Goal: Task Accomplishment & Management: Manage account settings

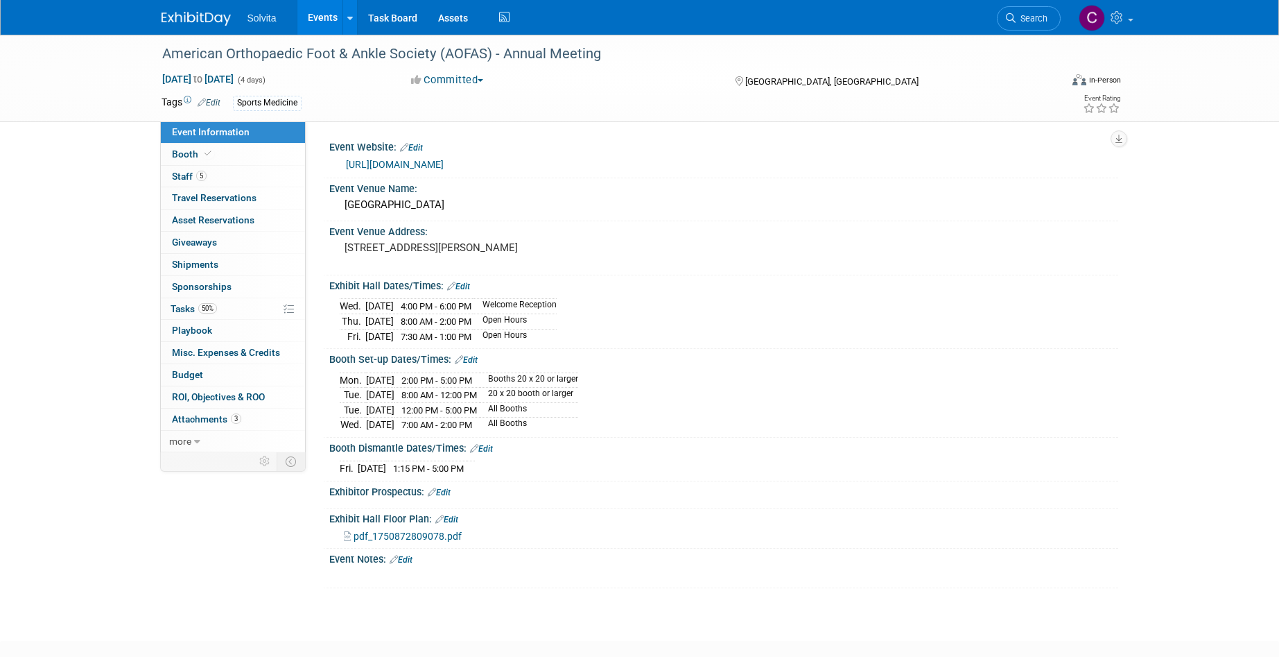
click at [329, 21] on link "Events" at bounding box center [322, 17] width 51 height 35
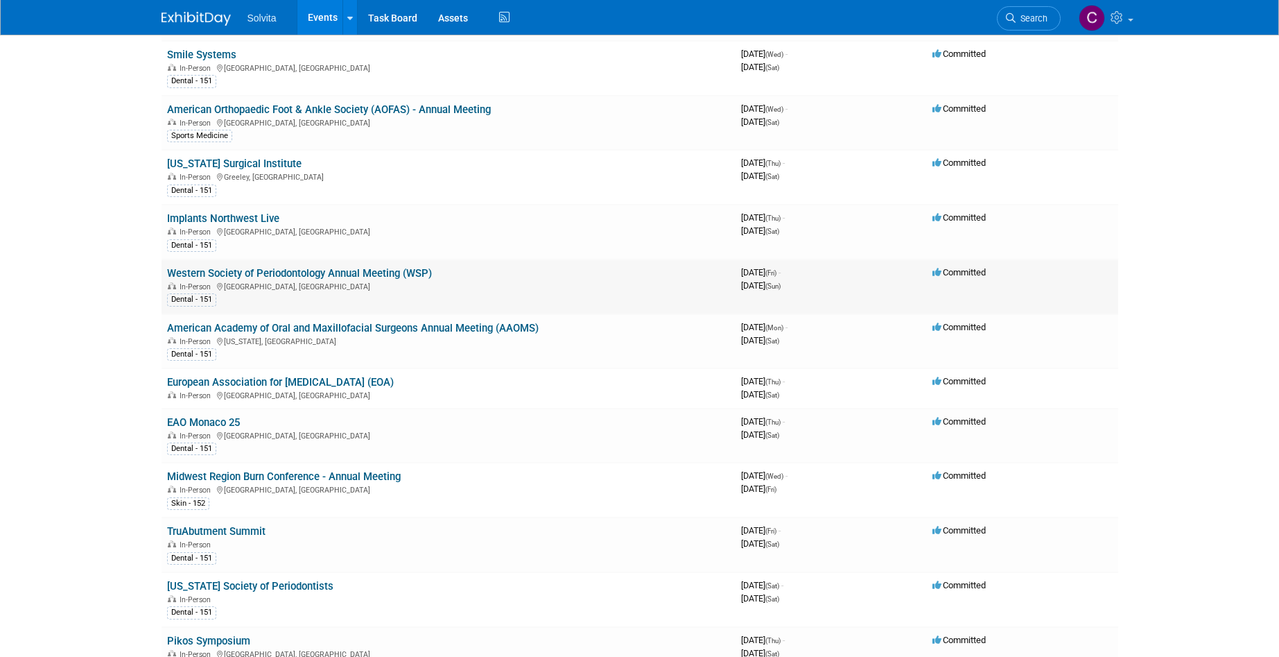
scroll to position [277, 0]
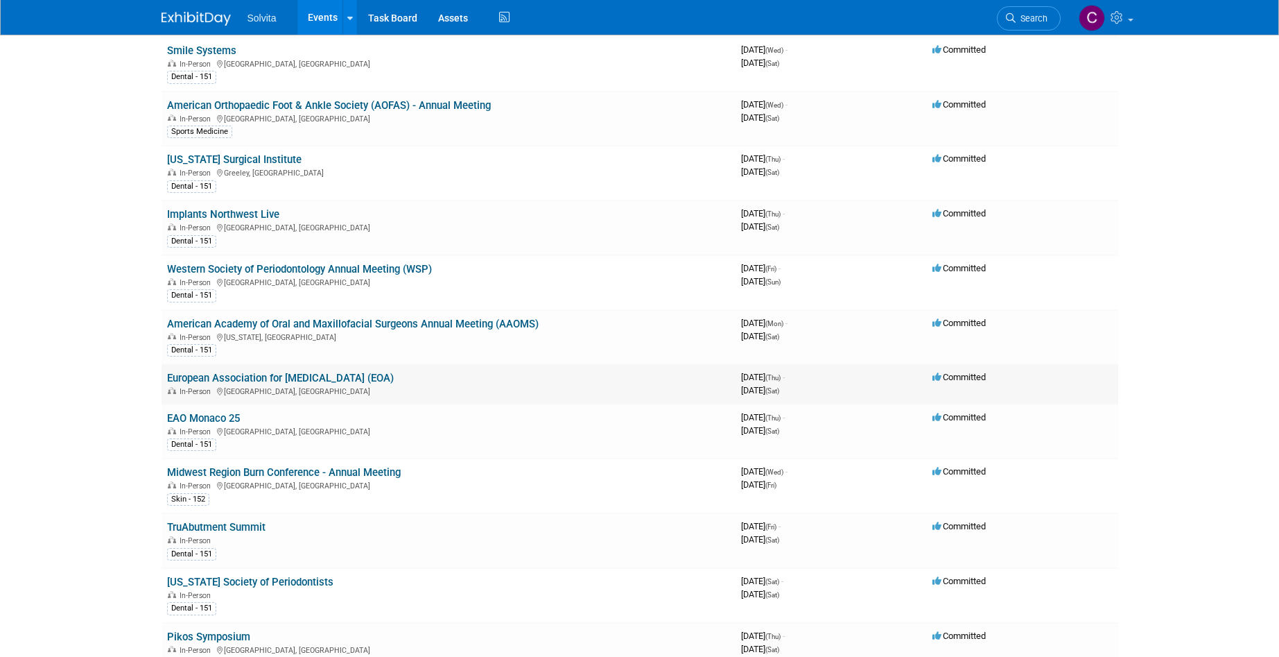
click at [382, 379] on link "European Association for [MEDICAL_DATA] (EOA)" at bounding box center [280, 378] width 227 height 12
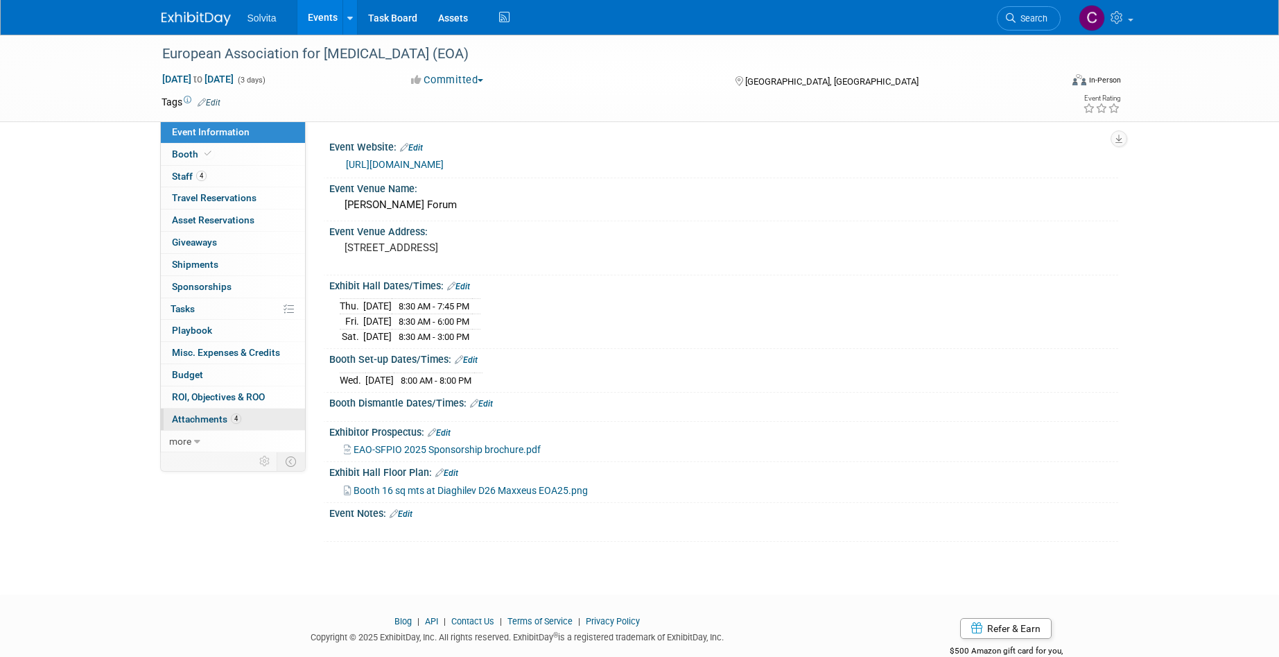
click at [211, 420] on span "Attachments 4" at bounding box center [206, 418] width 69 height 11
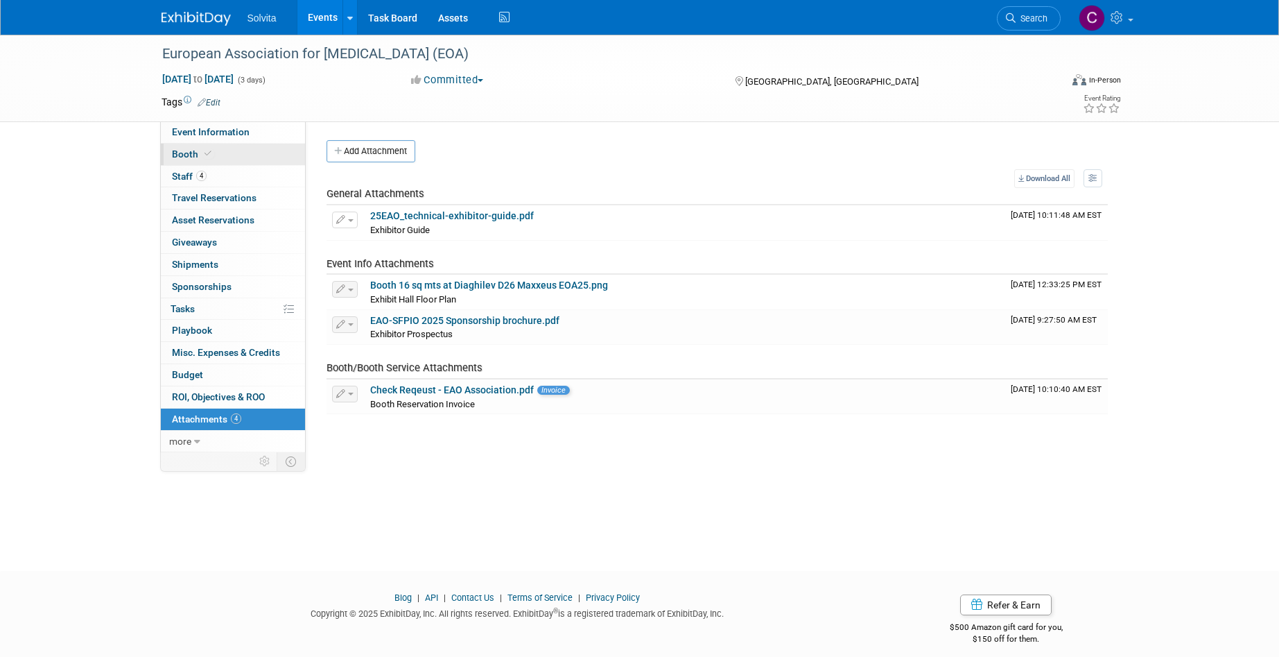
click at [187, 150] on span "Booth" at bounding box center [193, 153] width 42 height 11
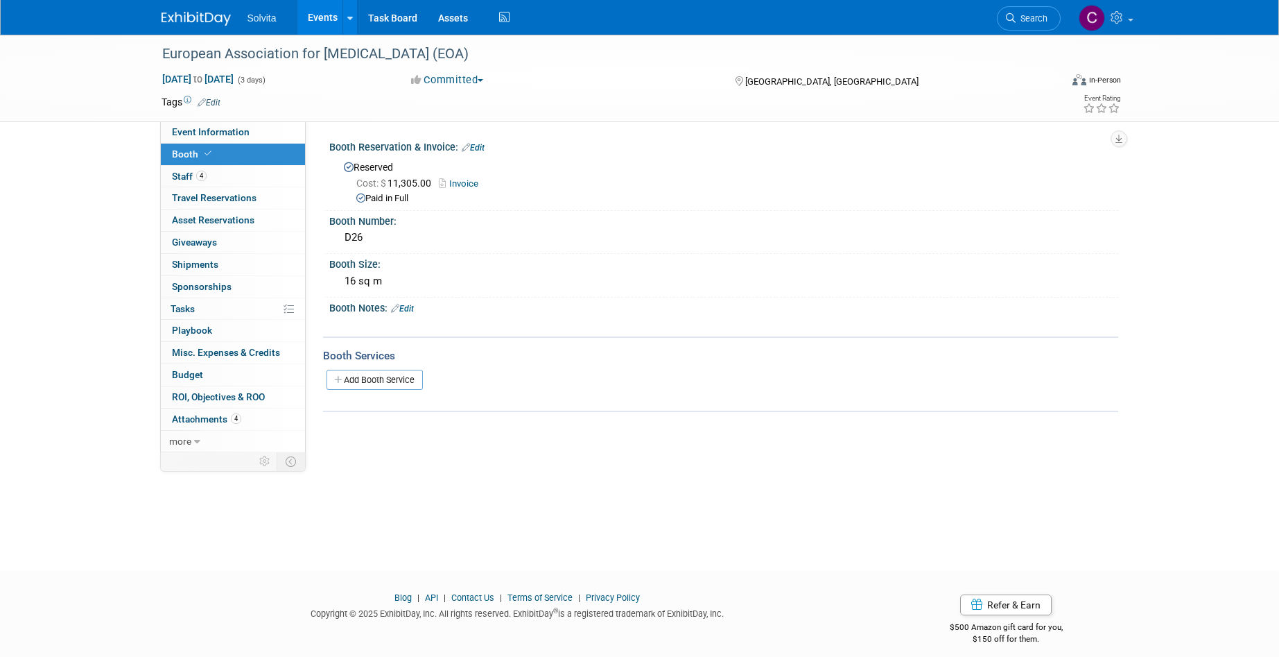
drag, startPoint x: 383, startPoint y: 382, endPoint x: 435, endPoint y: 415, distance: 61.9
click at [383, 382] on link "Add Booth Service" at bounding box center [375, 380] width 96 height 20
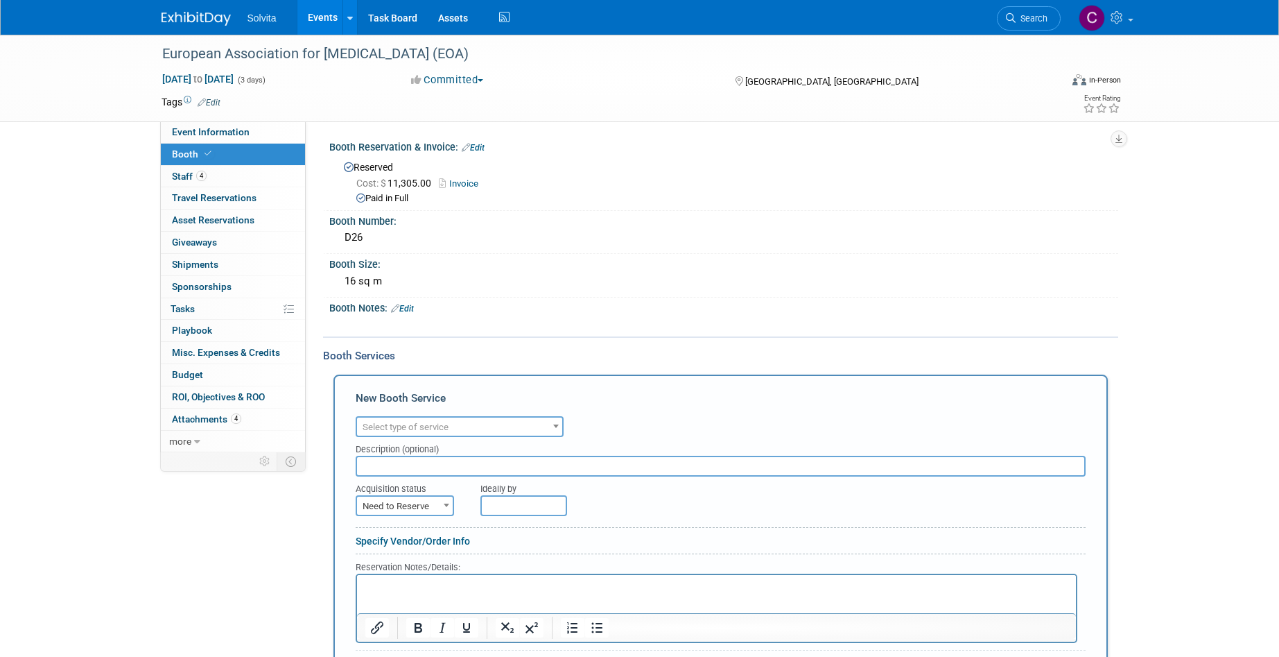
click at [469, 420] on span "Select type of service" at bounding box center [459, 426] width 205 height 19
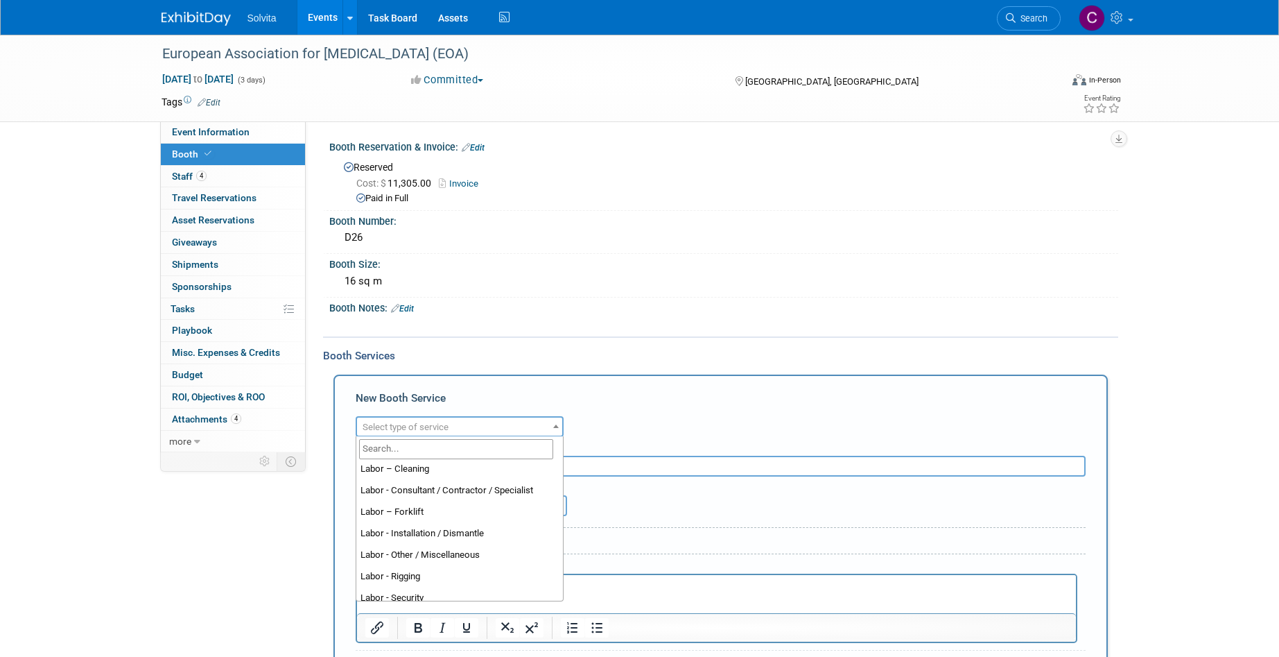
scroll to position [139, 0]
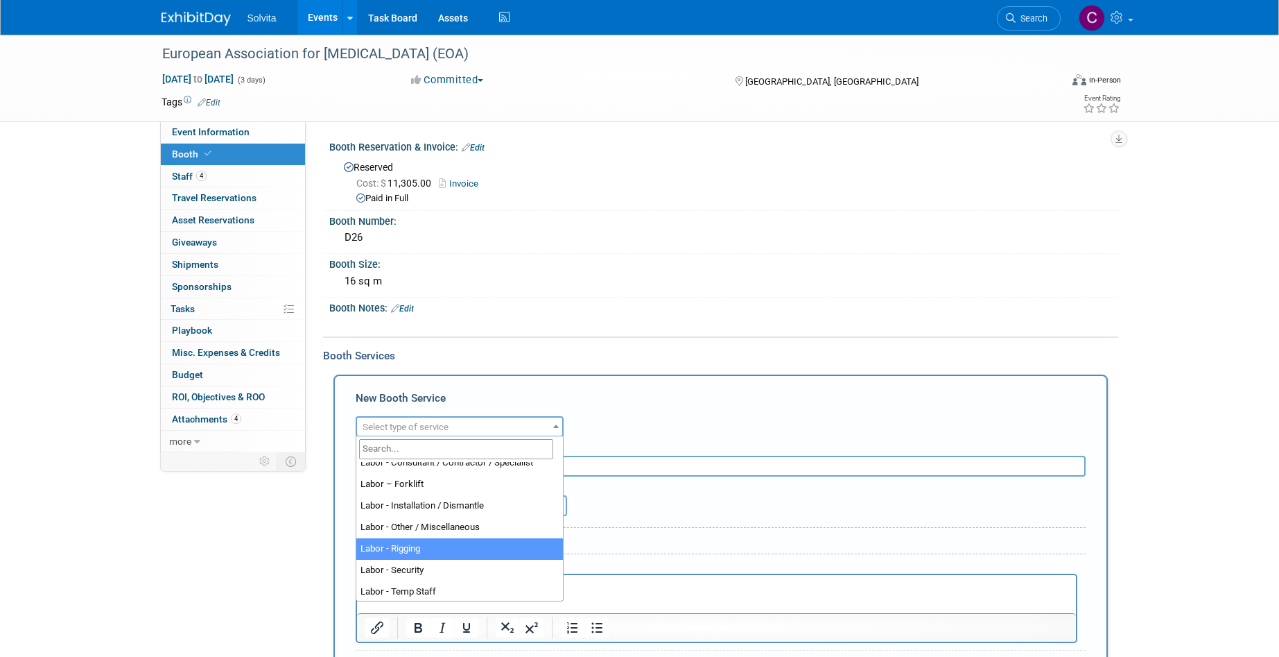
click at [699, 525] on form "Audio / Video Carpet / Flooring Catering / Food / Beverage Floral / Decorative …" at bounding box center [721, 583] width 730 height 342
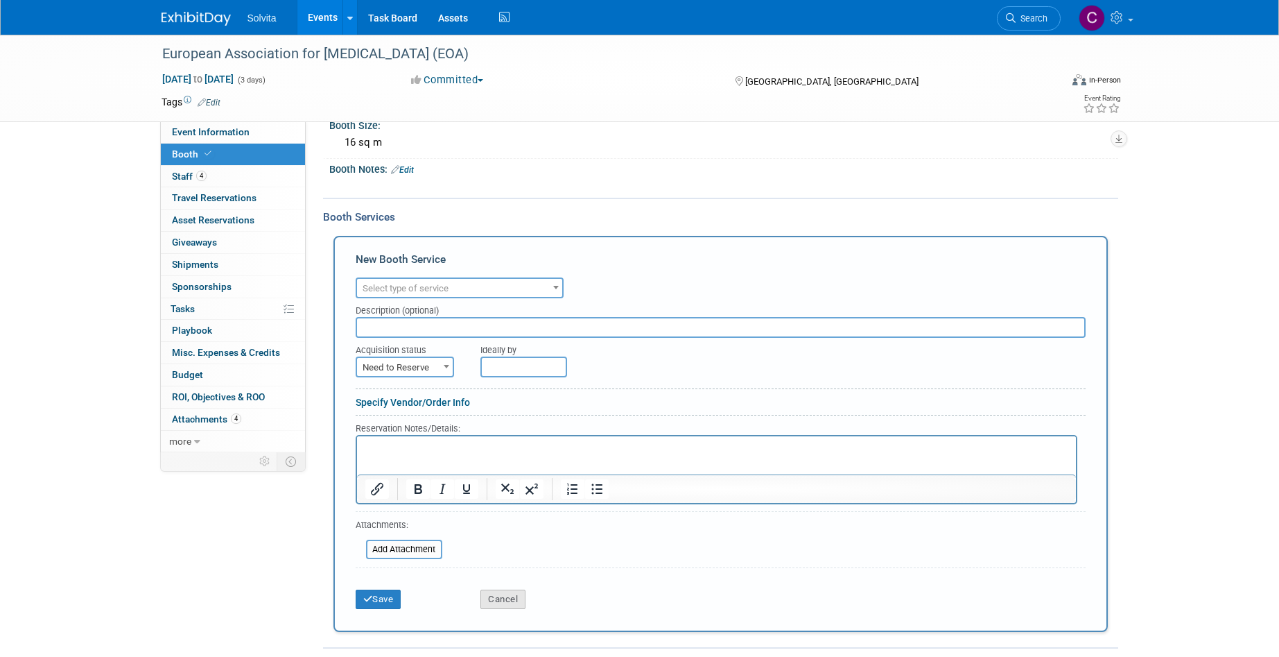
click at [519, 595] on button "Cancel" at bounding box center [502, 598] width 45 height 19
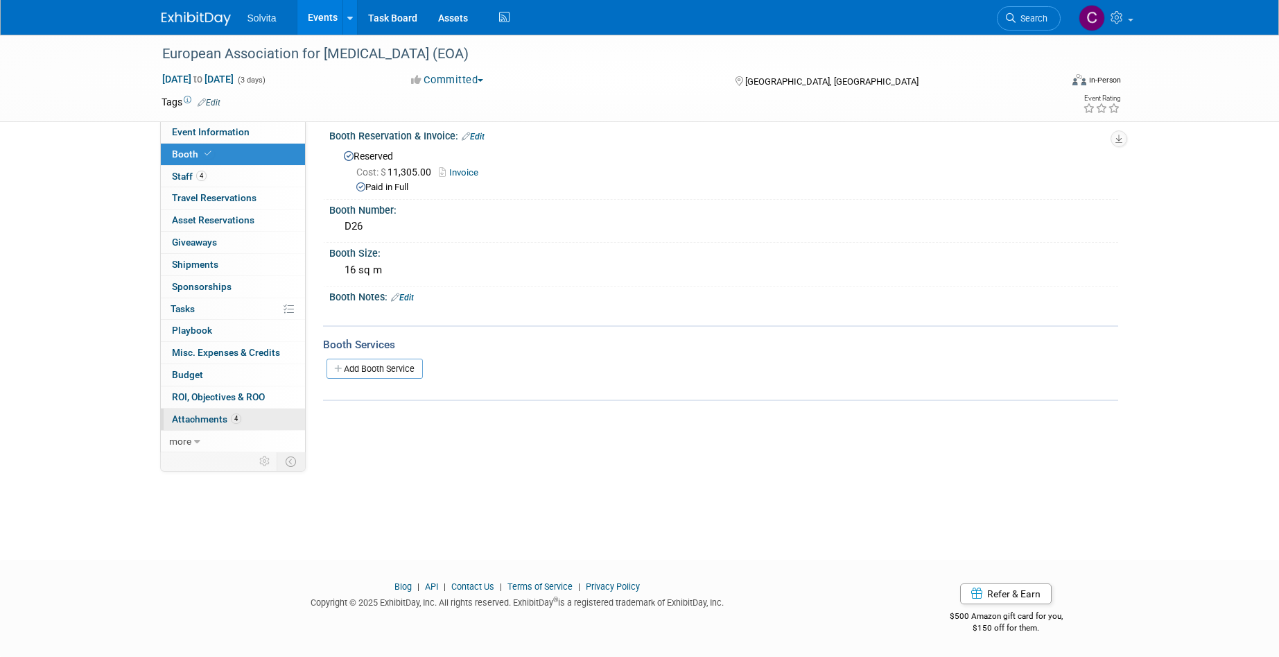
click at [208, 418] on span "Attachments 4" at bounding box center [206, 418] width 69 height 11
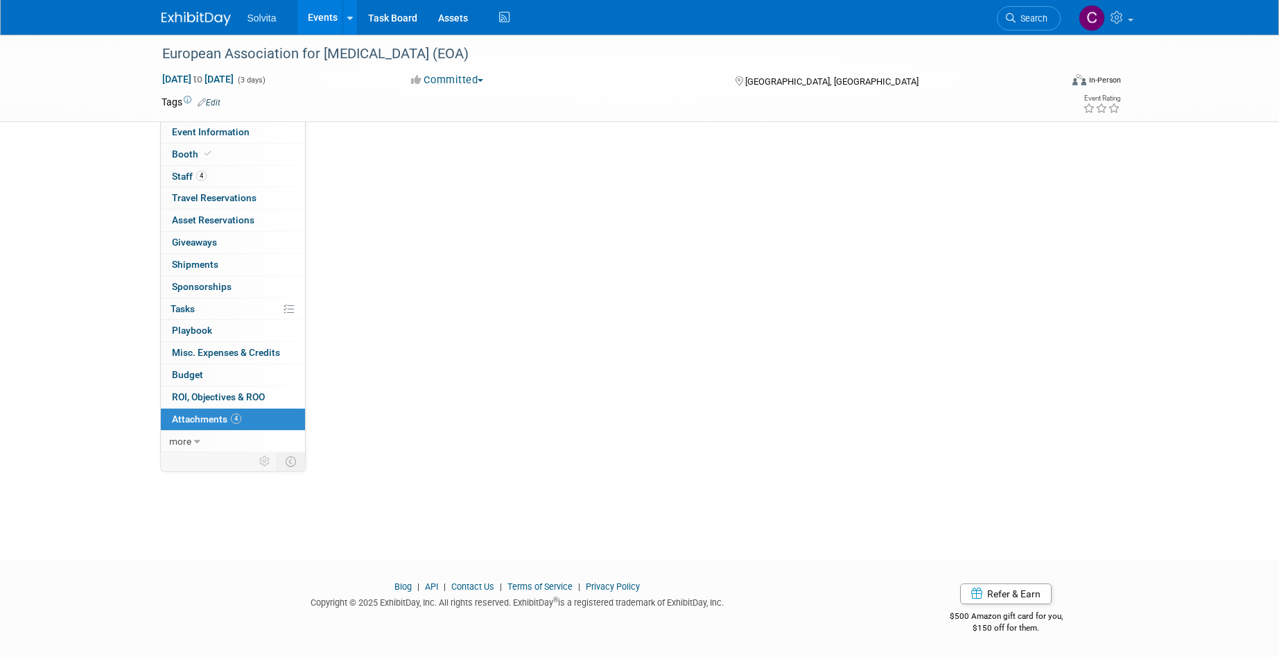
scroll to position [0, 0]
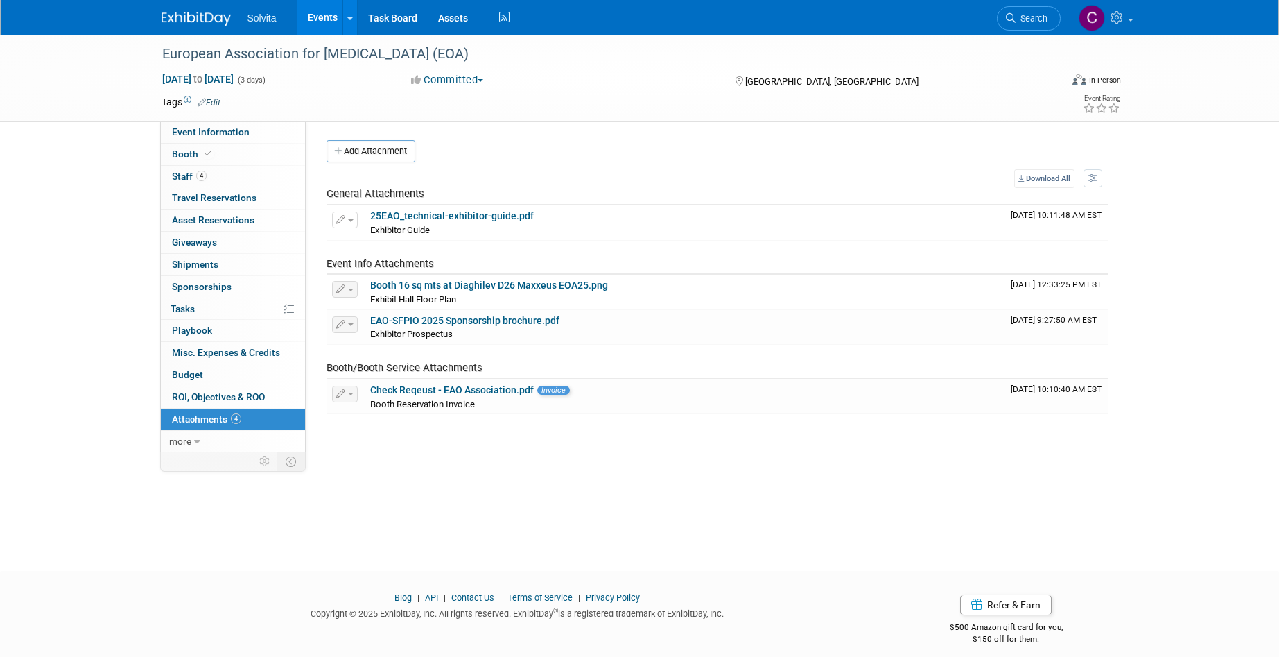
click at [379, 164] on div "Add Attachment Select file This is an invoice Upload Cancel Download All View P…" at bounding box center [717, 277] width 781 height 274
click at [383, 150] on button "Add Attachment" at bounding box center [371, 151] width 89 height 22
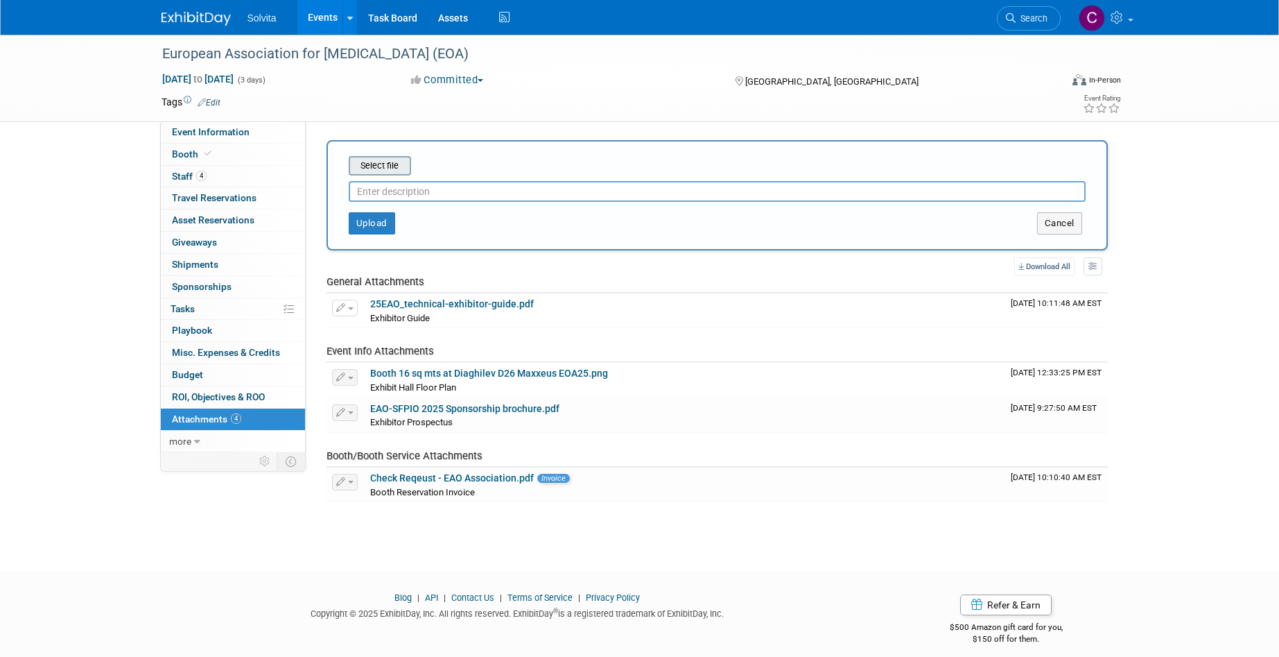
click at [379, 164] on input "file" at bounding box center [327, 165] width 165 height 17
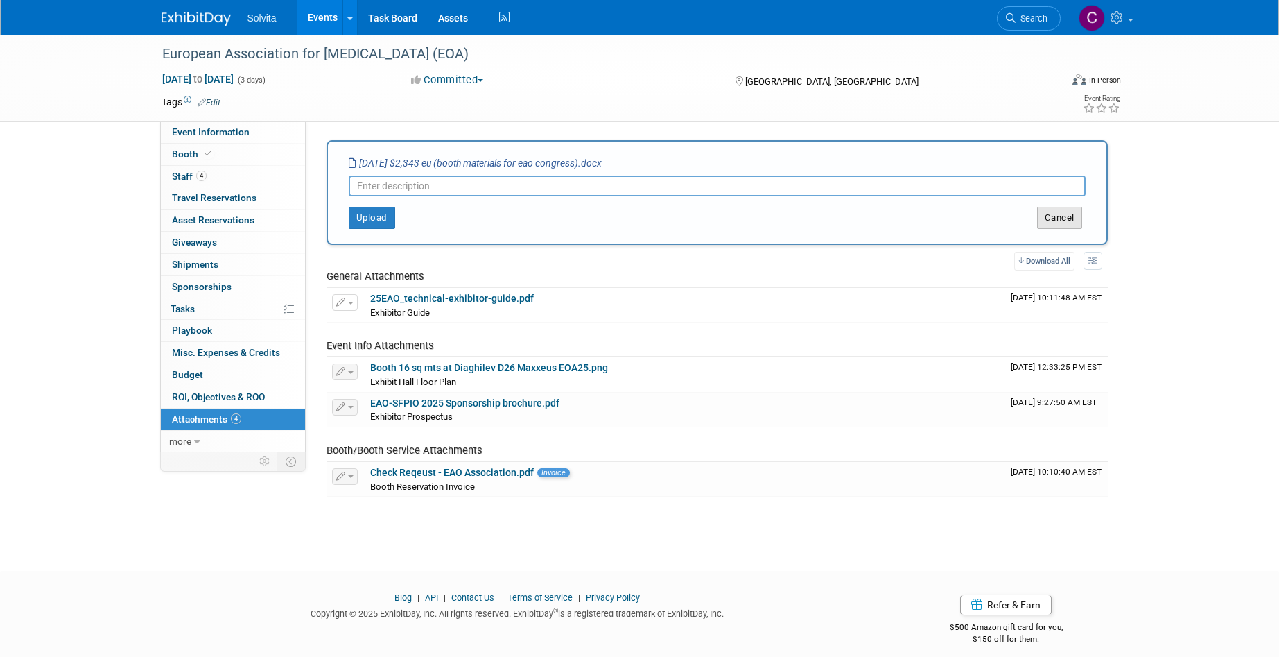
click at [1066, 216] on button "Cancel" at bounding box center [1059, 218] width 45 height 22
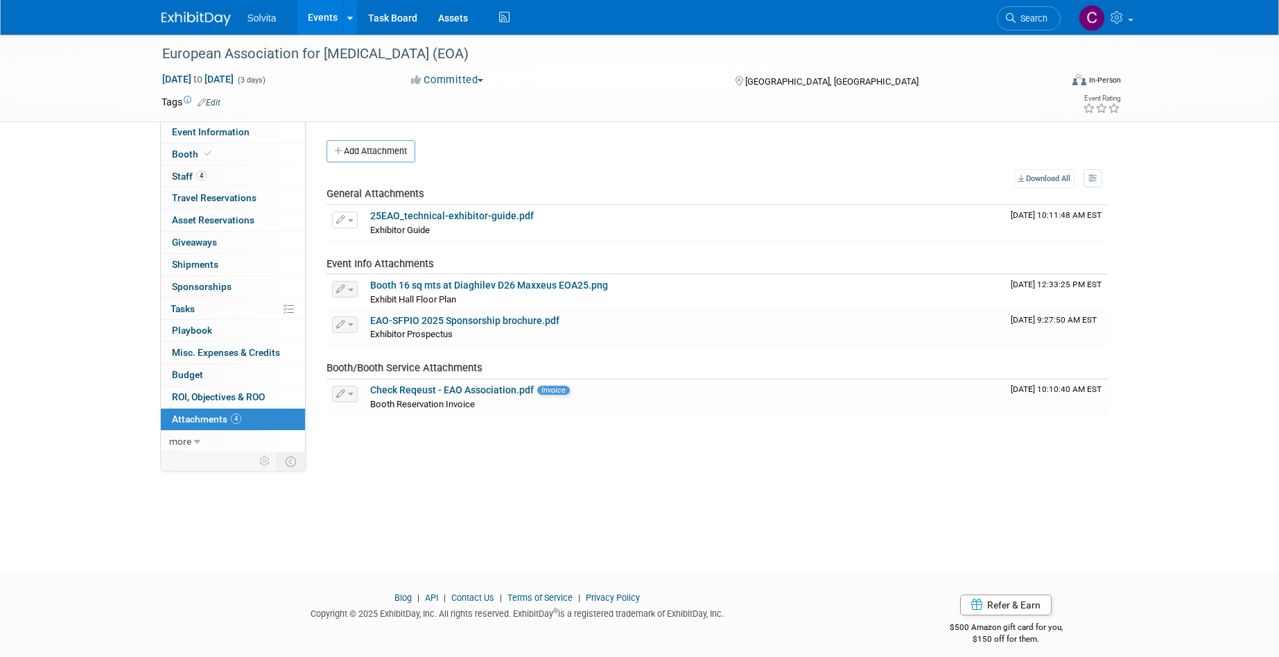
click at [313, 17] on link "Events" at bounding box center [322, 17] width 51 height 35
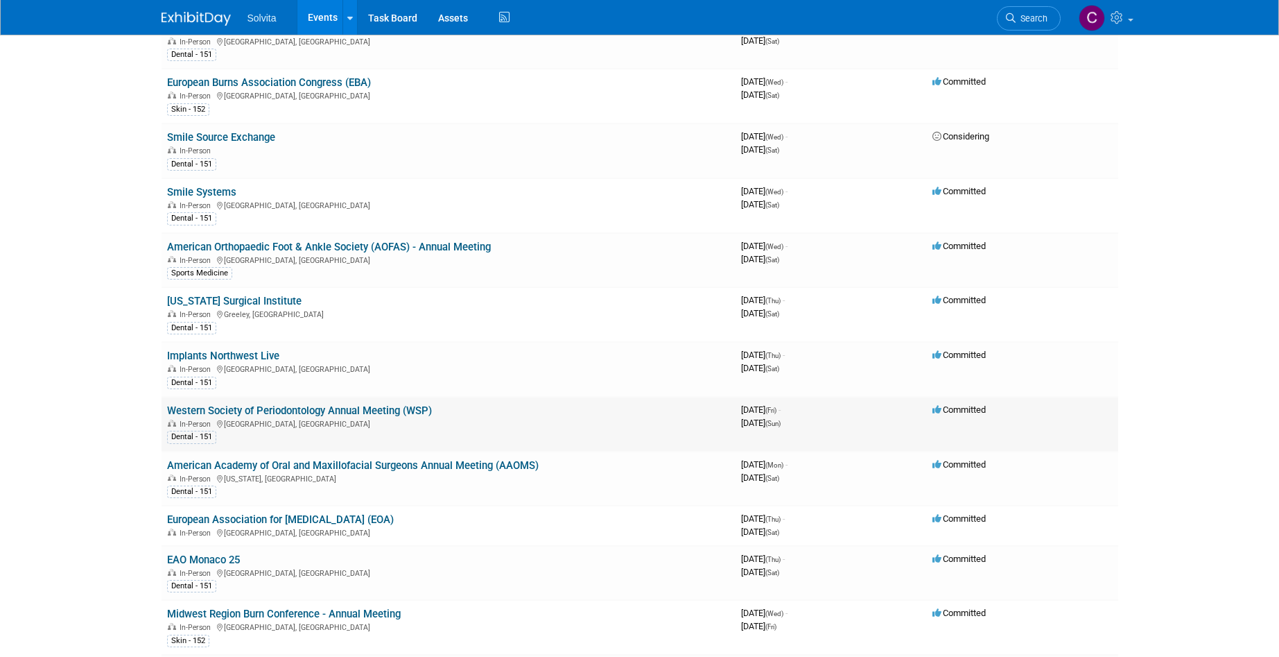
scroll to position [139, 0]
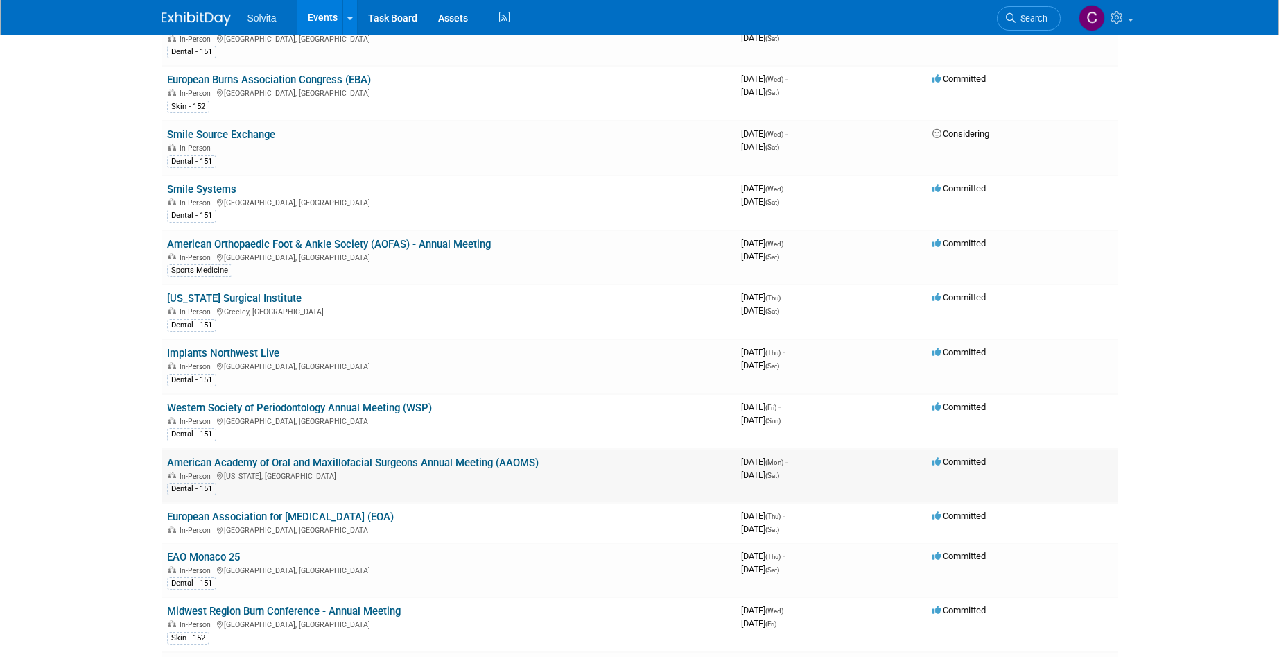
click at [449, 458] on link "American Academy of Oral and Maxillofacial Surgeons Annual Meeting (AAOMS)" at bounding box center [353, 462] width 372 height 12
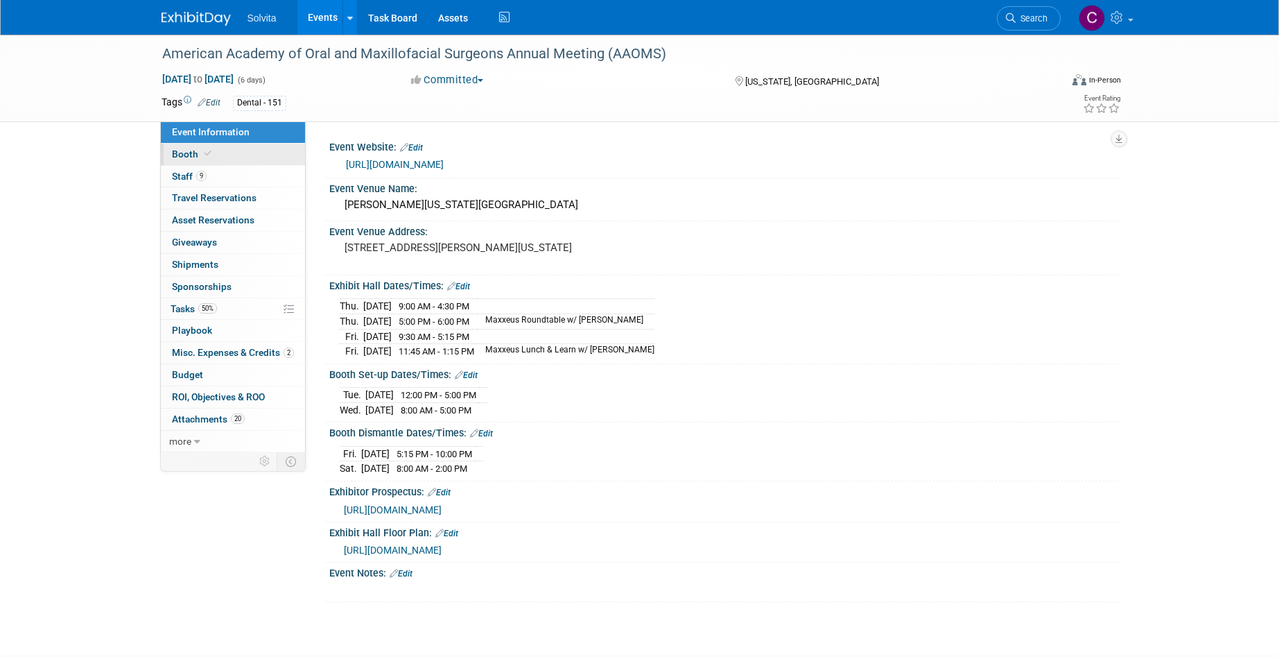
click at [181, 150] on span "Booth" at bounding box center [193, 153] width 42 height 11
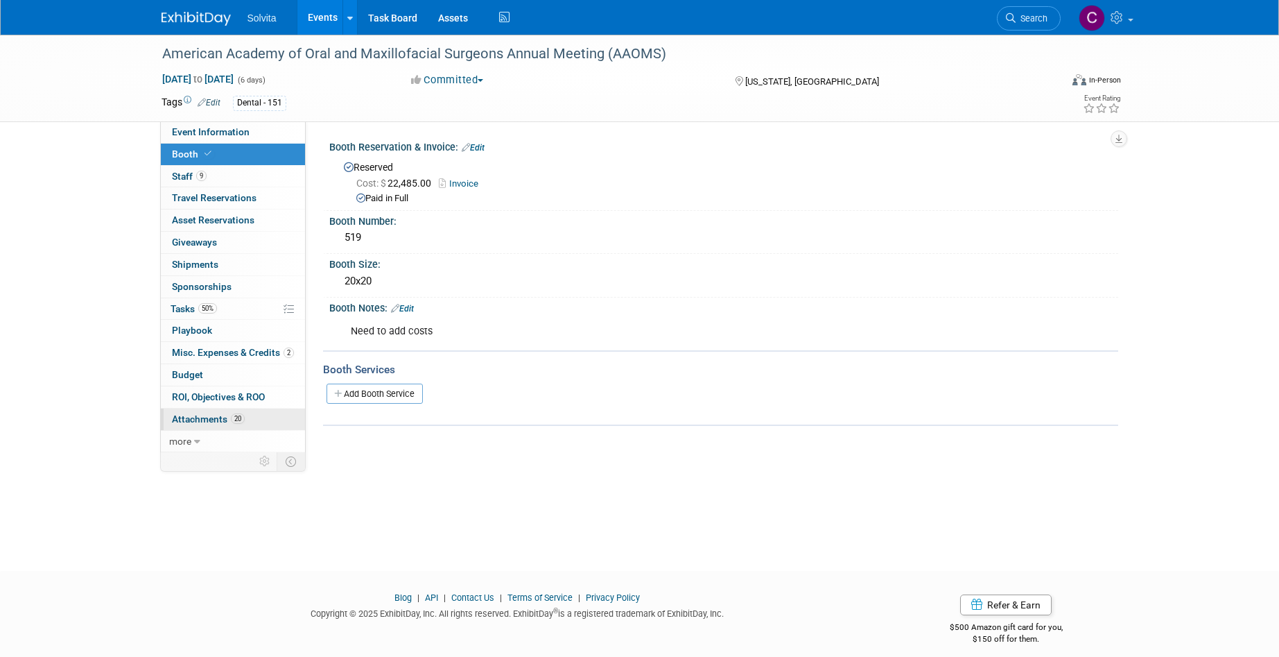
click at [213, 417] on span "Attachments 20" at bounding box center [208, 418] width 73 height 11
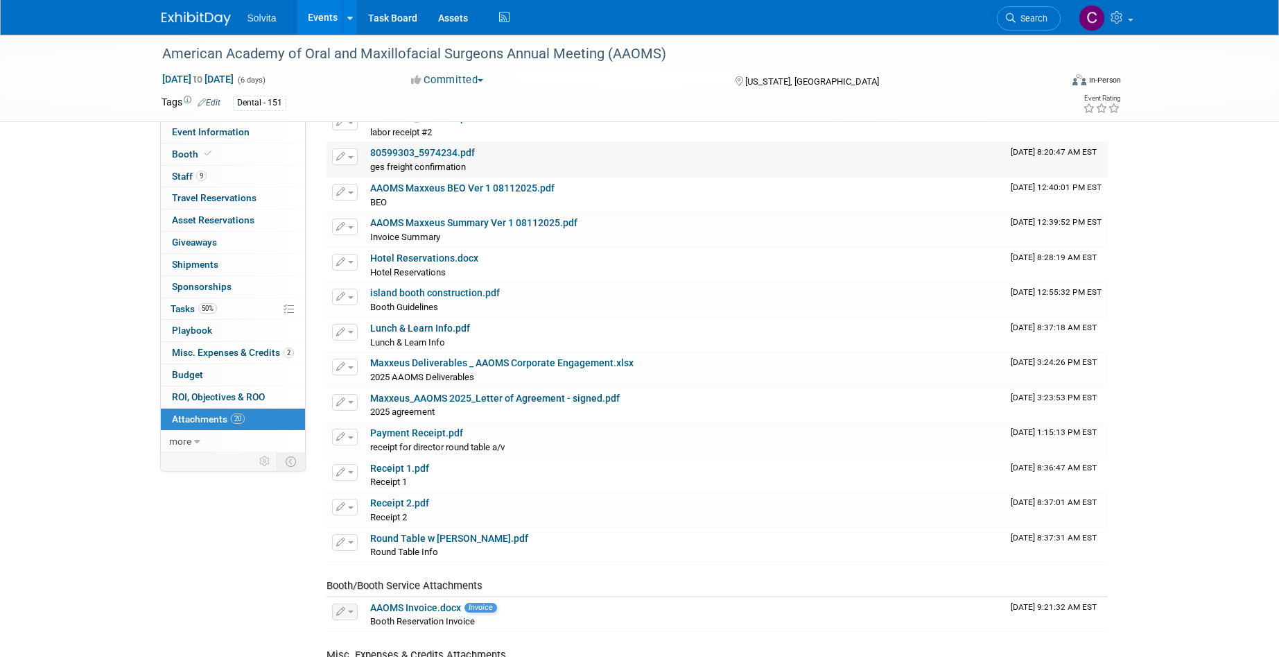
scroll to position [277, 0]
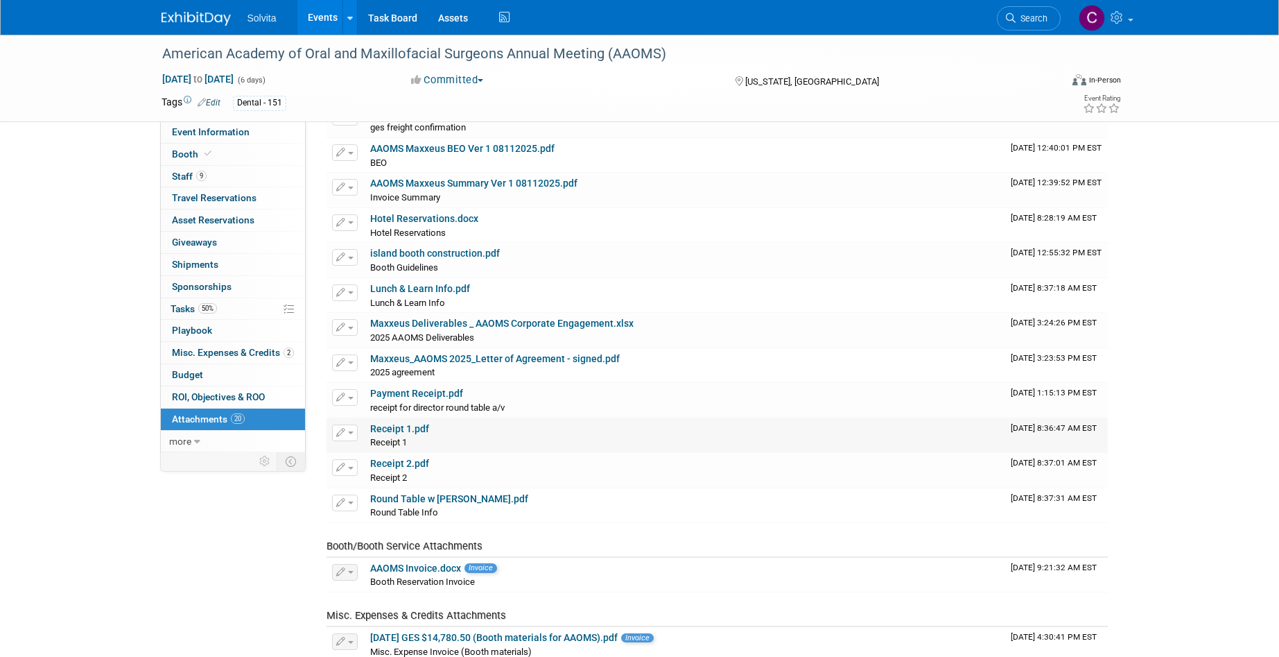
click at [403, 430] on link "Receipt 1.pdf" at bounding box center [399, 428] width 59 height 11
drag, startPoint x: 189, startPoint y: 148, endPoint x: 225, endPoint y: 155, distance: 37.5
click at [189, 148] on link "Booth" at bounding box center [233, 154] width 144 height 21
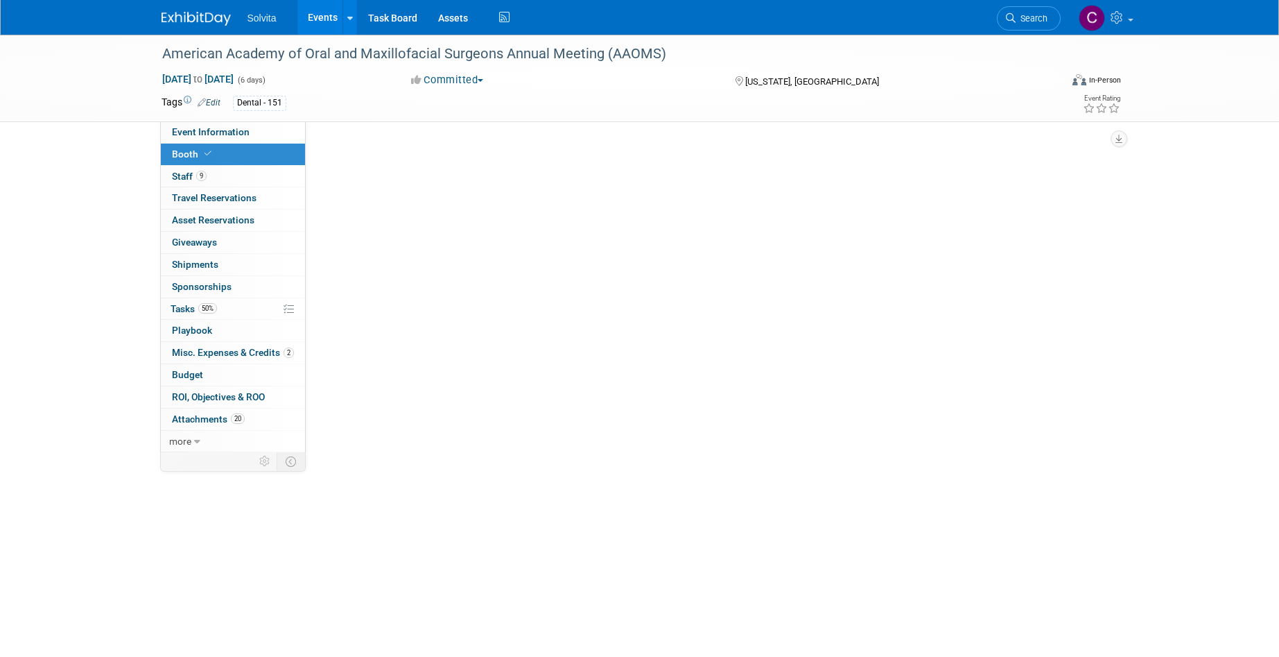
scroll to position [0, 0]
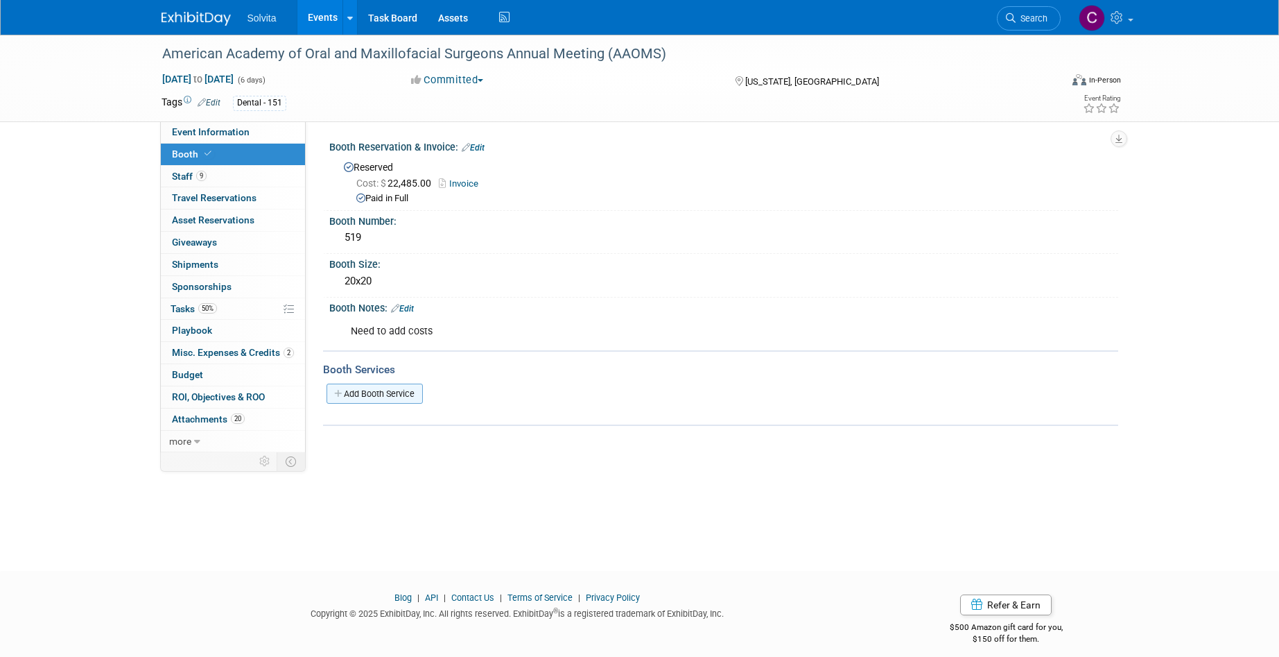
click at [388, 391] on link "Add Booth Service" at bounding box center [375, 393] width 96 height 20
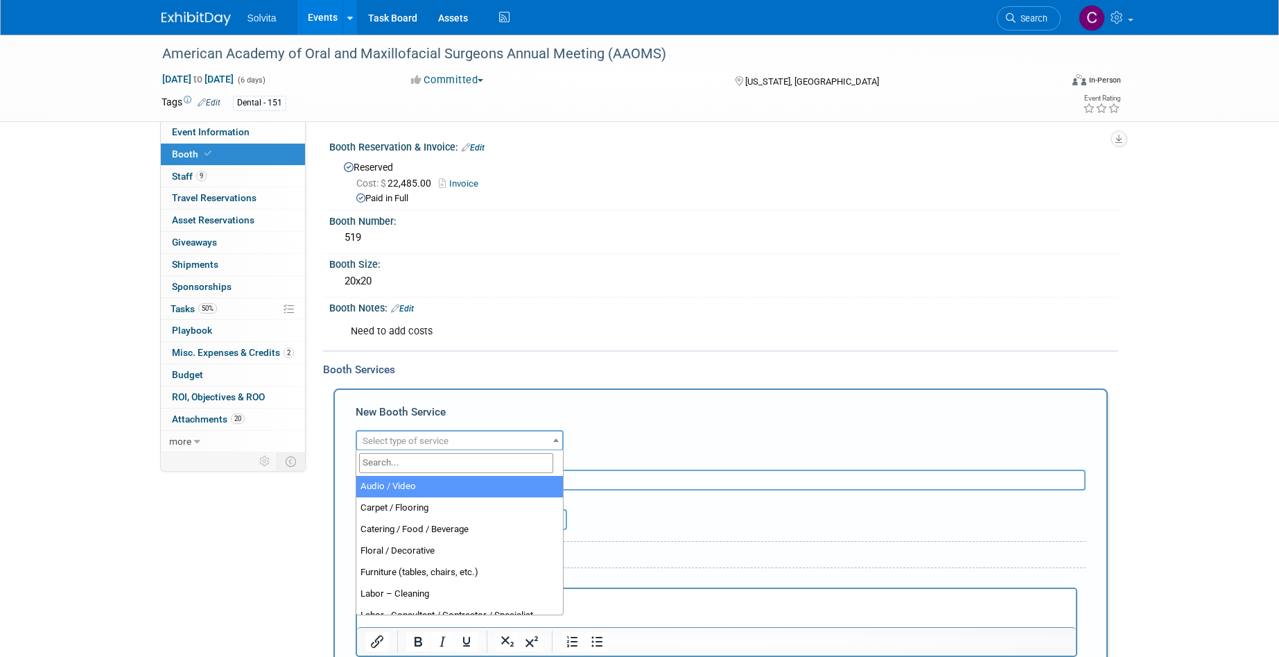
click at [466, 436] on span "Select type of service" at bounding box center [459, 440] width 205 height 19
click at [321, 19] on link "Events" at bounding box center [322, 17] width 51 height 35
